Goal: Find contact information: Find contact information

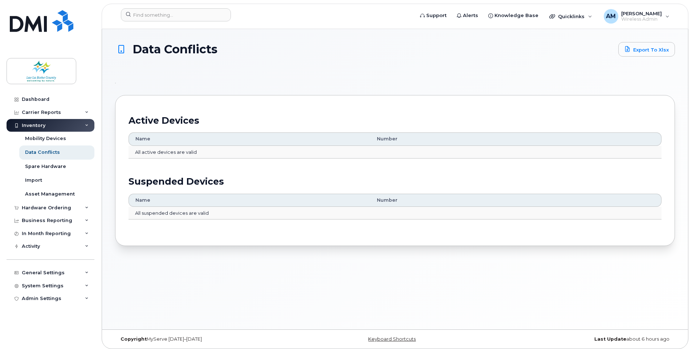
scroll to position [4, 0]
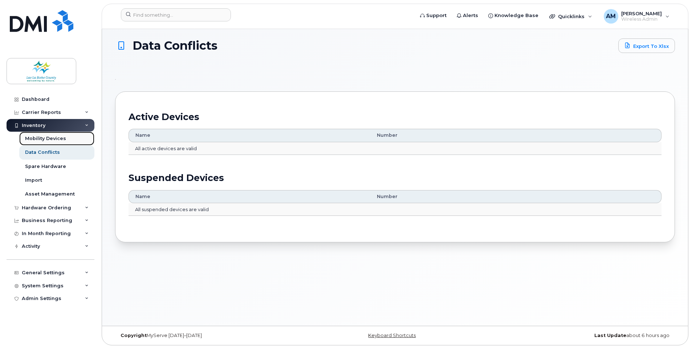
click at [45, 141] on div "Mobility Devices" at bounding box center [45, 138] width 41 height 7
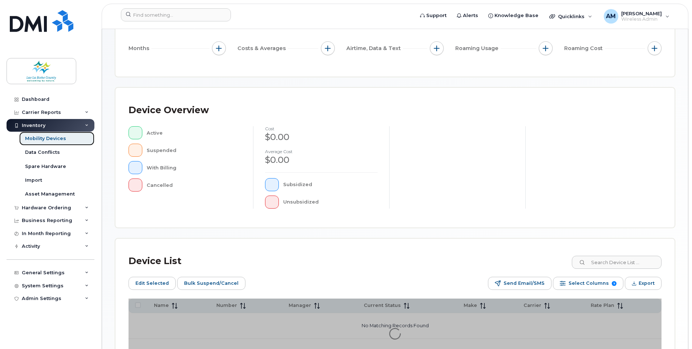
scroll to position [109, 0]
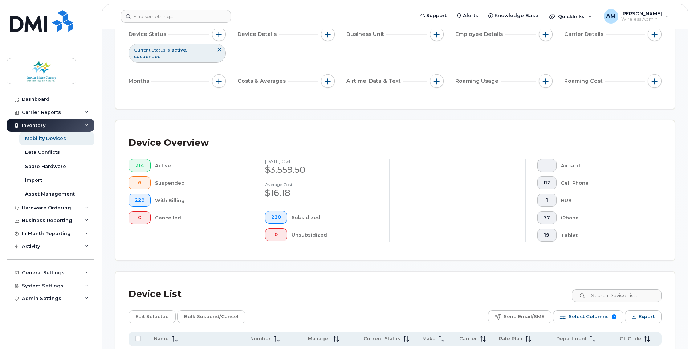
scroll to position [145, 0]
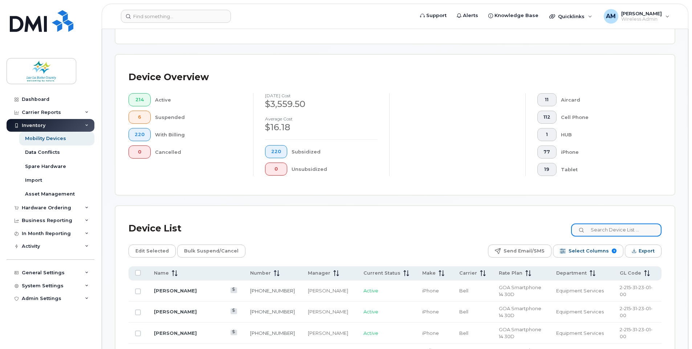
click at [615, 230] on input at bounding box center [616, 229] width 90 height 13
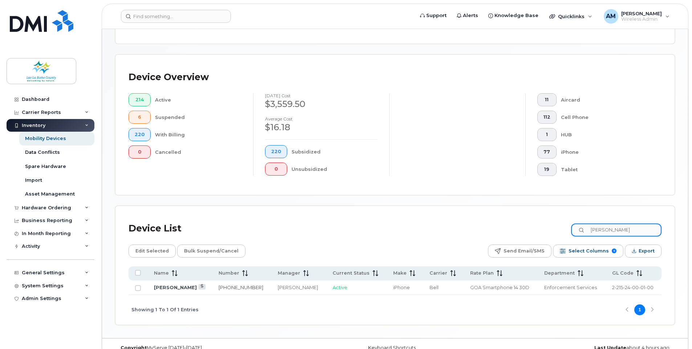
type input "[PERSON_NAME]"
drag, startPoint x: 458, startPoint y: 288, endPoint x: 517, endPoint y: 285, distance: 60.0
click at [517, 285] on td "GOA Smartphone 14 30D" at bounding box center [500, 287] width 74 height 15
drag, startPoint x: 517, startPoint y: 285, endPoint x: 485, endPoint y: 321, distance: 48.3
click at [485, 321] on div "Showing 1 To 1 Of 1 Entries 1" at bounding box center [394, 310] width 533 height 30
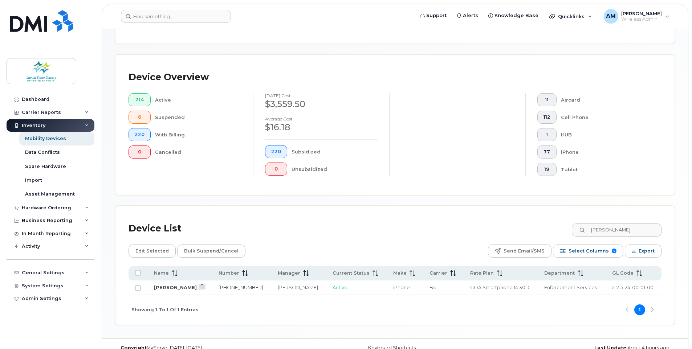
click at [266, 318] on div "Showing 1 To 1 Of 1 Entries 1" at bounding box center [394, 310] width 533 height 30
drag, startPoint x: 249, startPoint y: 288, endPoint x: 217, endPoint y: 289, distance: 31.9
click at [537, 289] on td "[PHONE_NUMBER]" at bounding box center [570, 287] width 67 height 15
copy link "[PHONE_NUMBER]"
